Goal: Check status

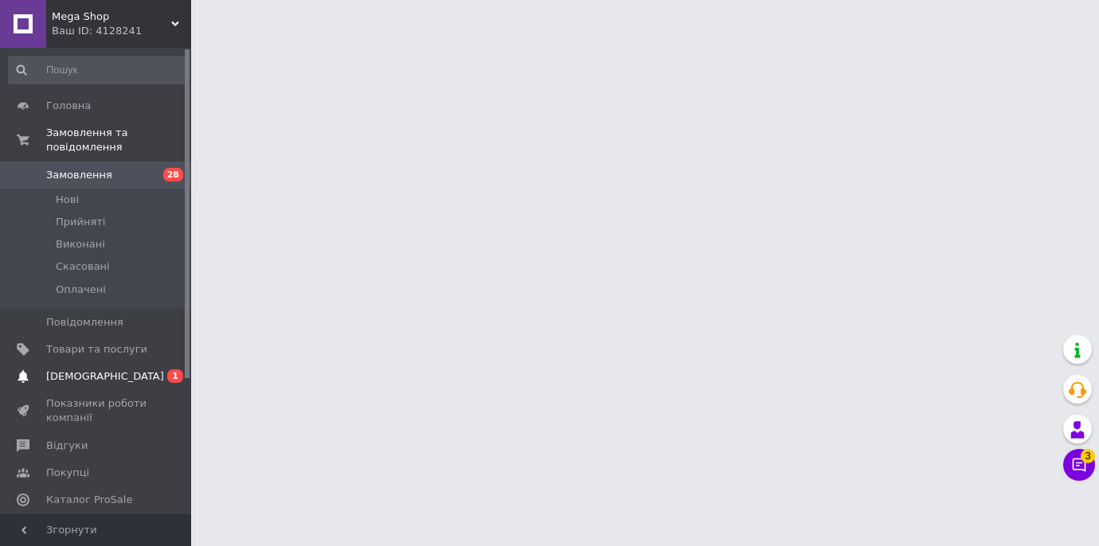
click at [114, 382] on span "[DEMOGRAPHIC_DATA]" at bounding box center [96, 377] width 101 height 14
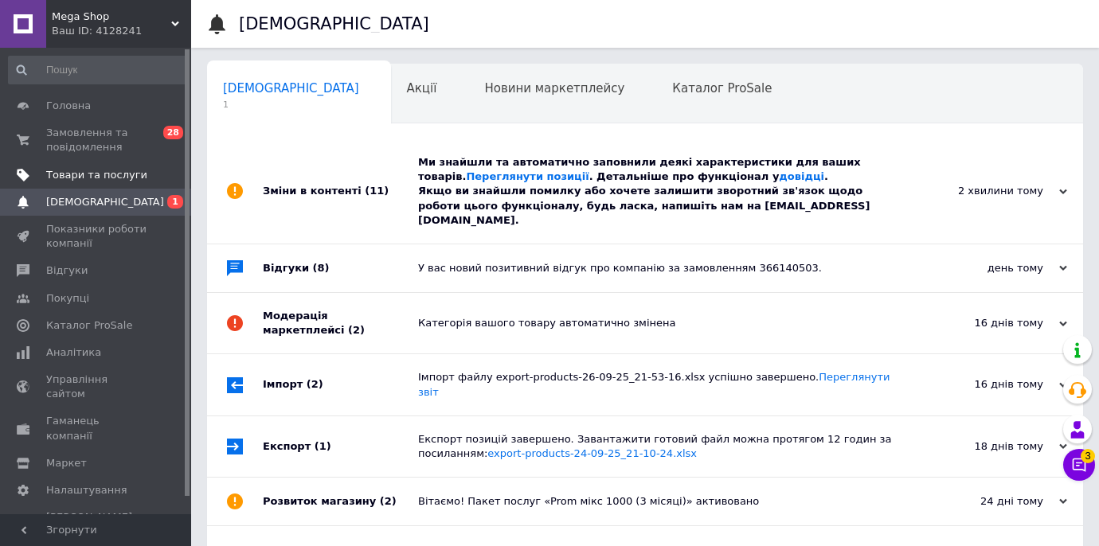
click at [119, 164] on link "Товари та послуги" at bounding box center [98, 175] width 196 height 27
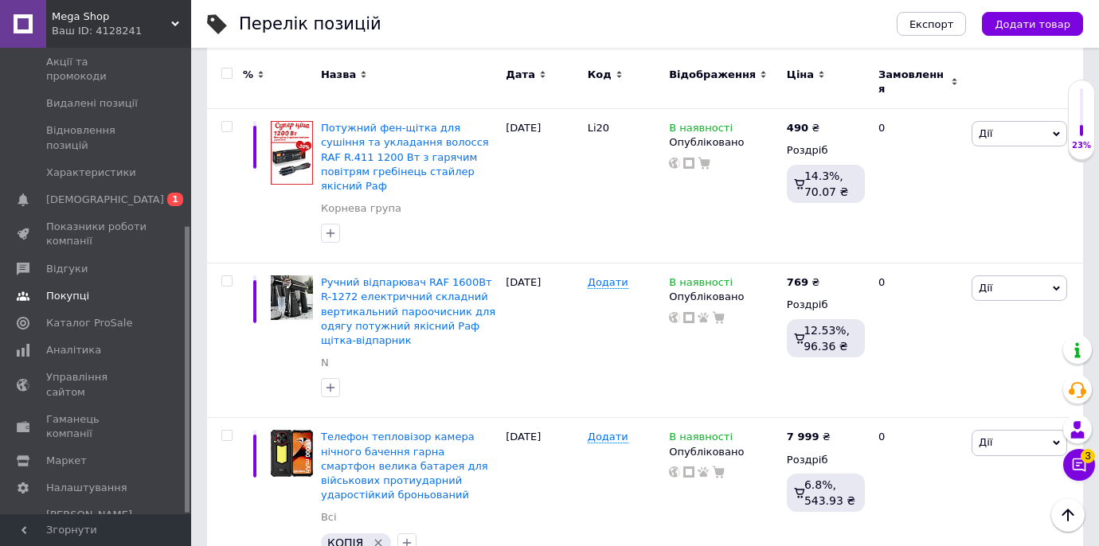
scroll to position [212, 0]
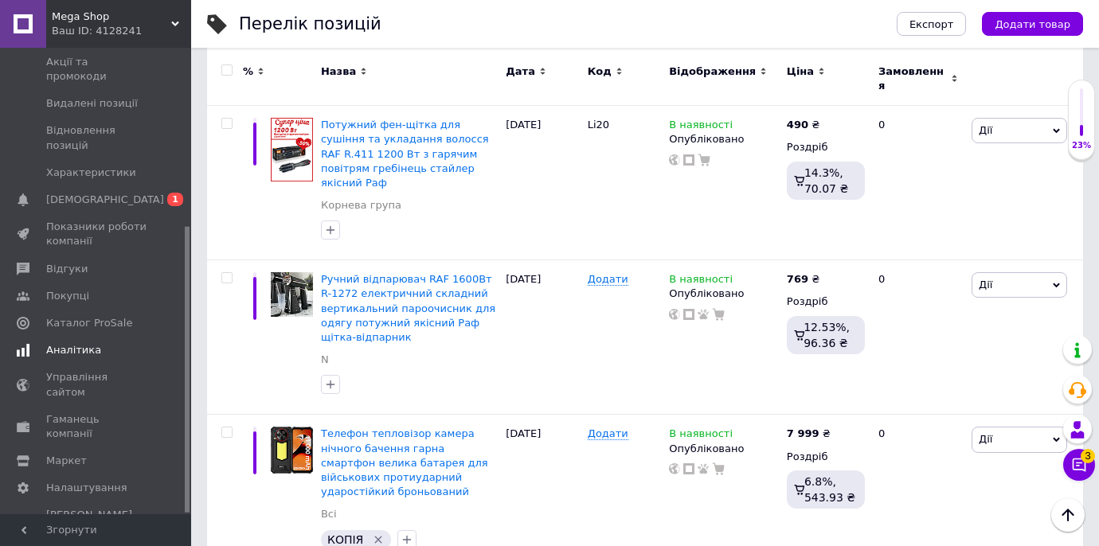
click at [115, 343] on span "Аналітика" at bounding box center [96, 350] width 101 height 14
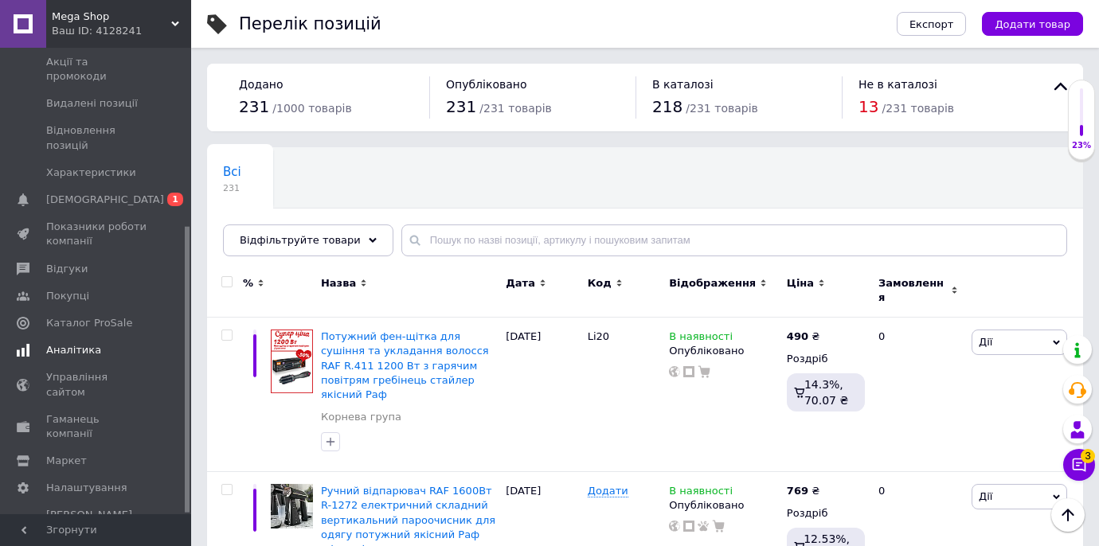
scroll to position [197, 0]
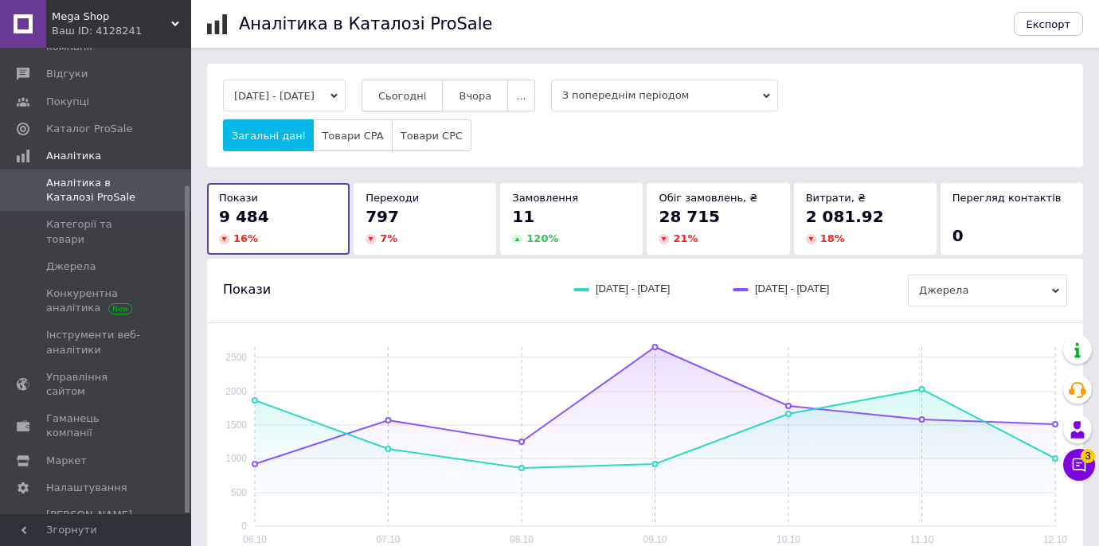
click at [444, 106] on button "Сьогодні" at bounding box center [403, 96] width 82 height 32
